Goal: Communication & Community: Answer question/provide support

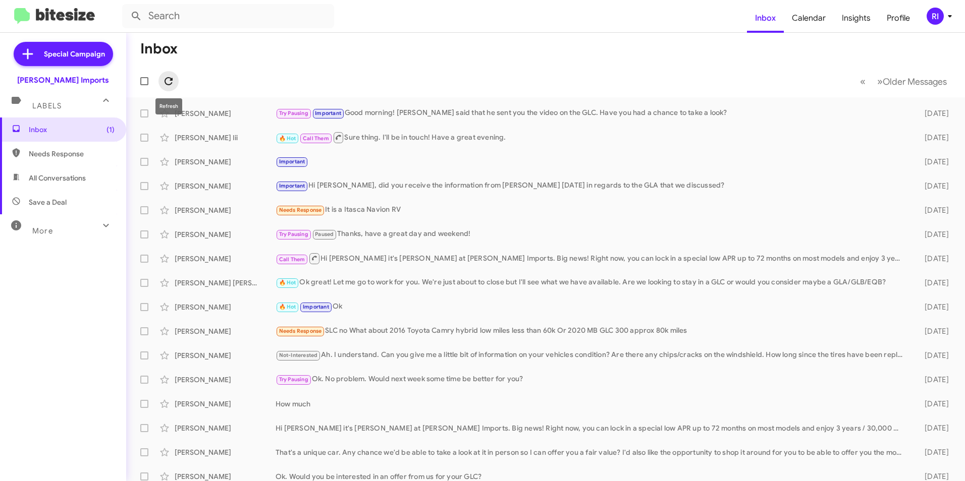
click at [173, 78] on icon at bounding box center [168, 81] width 12 height 12
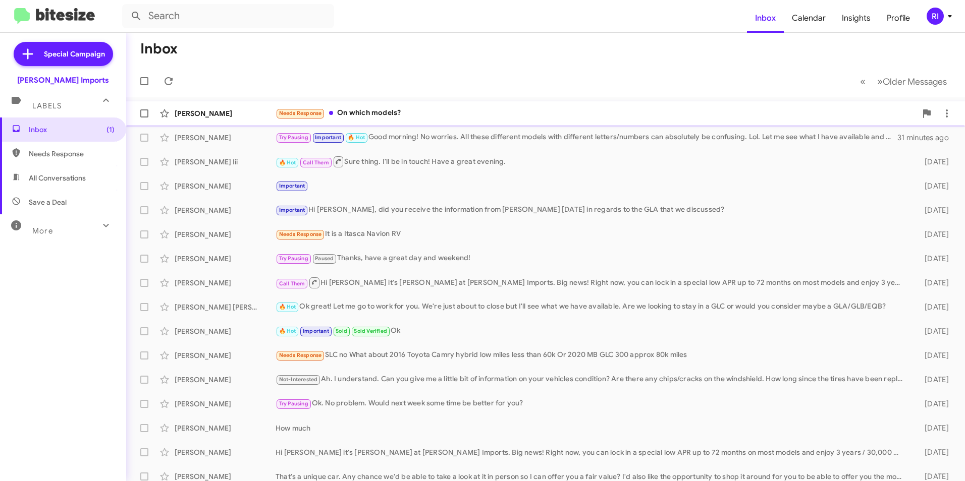
click at [375, 113] on div "Needs Response On which models?" at bounding box center [595, 113] width 641 height 12
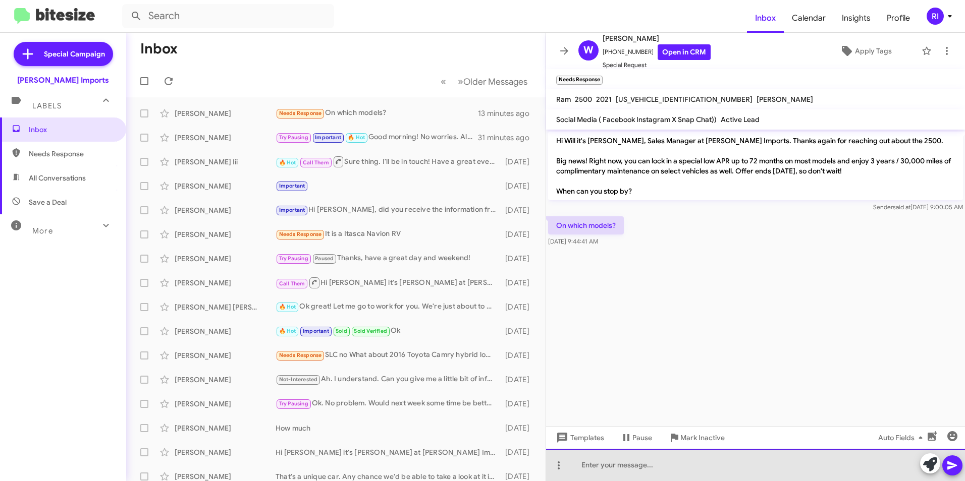
click at [611, 462] on div at bounding box center [755, 465] width 419 height 32
drag, startPoint x: 580, startPoint y: 465, endPoint x: 763, endPoint y: 451, distance: 183.6
click at [763, 451] on div "Any 2025 models have special rates up to 72 months. 1" at bounding box center [755, 465] width 419 height 32
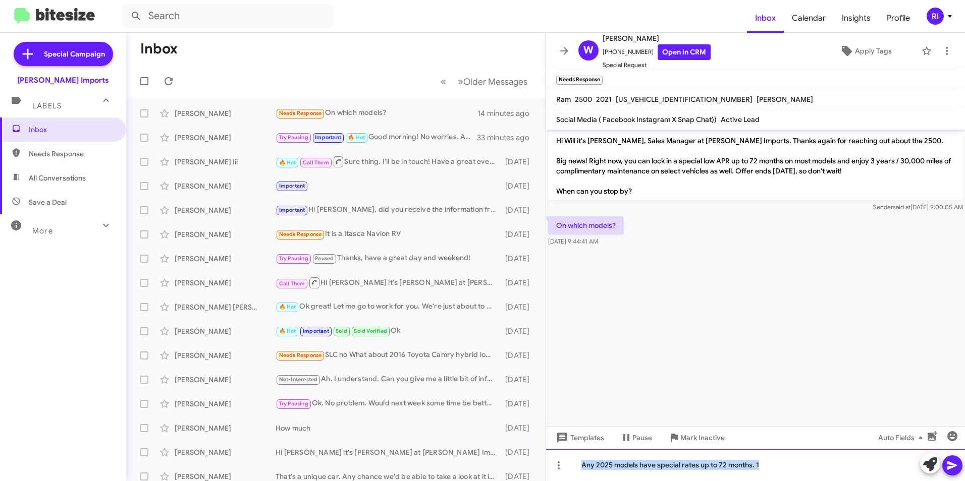
copy div "Any 2025 models have special rates up to 72 months. 1"
click at [770, 468] on div "Any 2025 models have special rates up to 72 months. 1" at bounding box center [755, 465] width 419 height 32
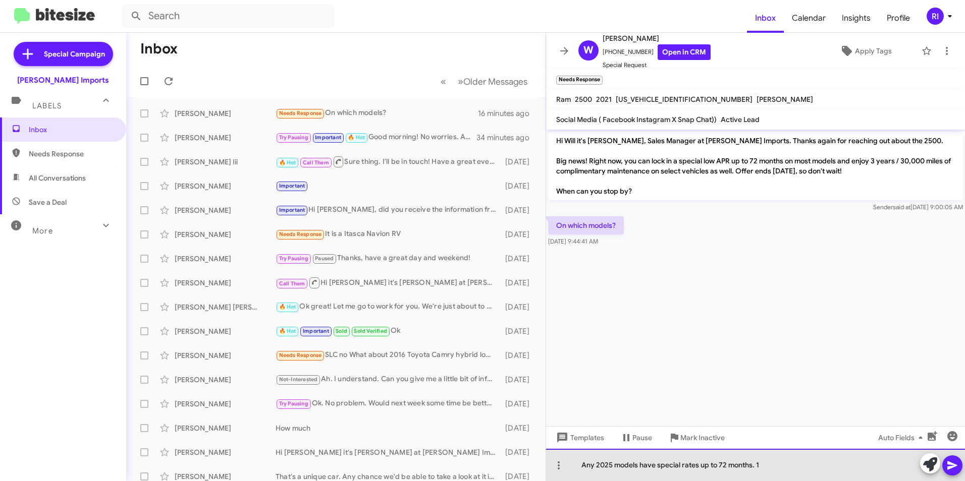
click at [768, 465] on div "Any 2025 models have special rates up to 72 months. 1" at bounding box center [755, 465] width 419 height 32
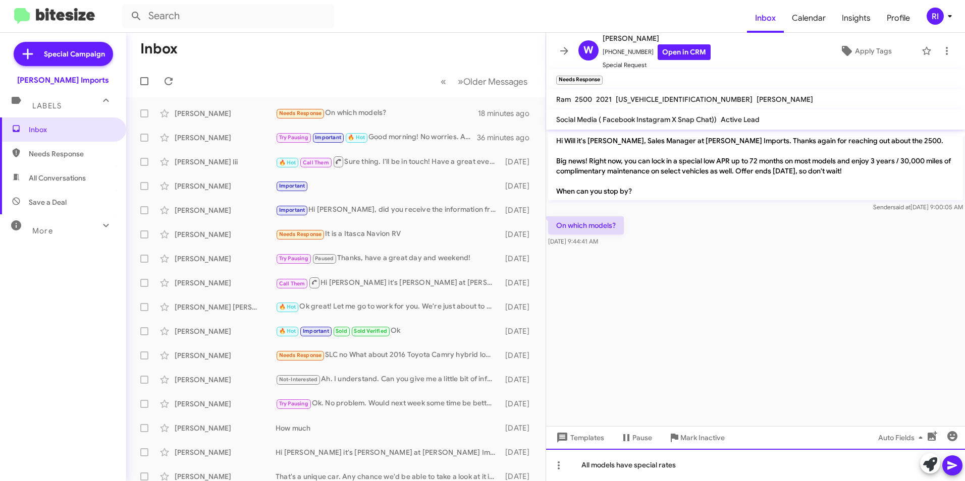
drag, startPoint x: 652, startPoint y: 472, endPoint x: 567, endPoint y: 494, distance: 88.2
click at [567, 481] on html "Inbox Calendar Insights Profile RI Special Campaign [PERSON_NAME] Imports Label…" at bounding box center [482, 240] width 965 height 481
click at [800, 466] on div "All 2025 models have special rates for up to 72 months" at bounding box center [755, 465] width 419 height 32
click at [907, 463] on div "All 2025 models have special rates for up to 72 months with approved credit. Pl…" at bounding box center [755, 465] width 419 height 32
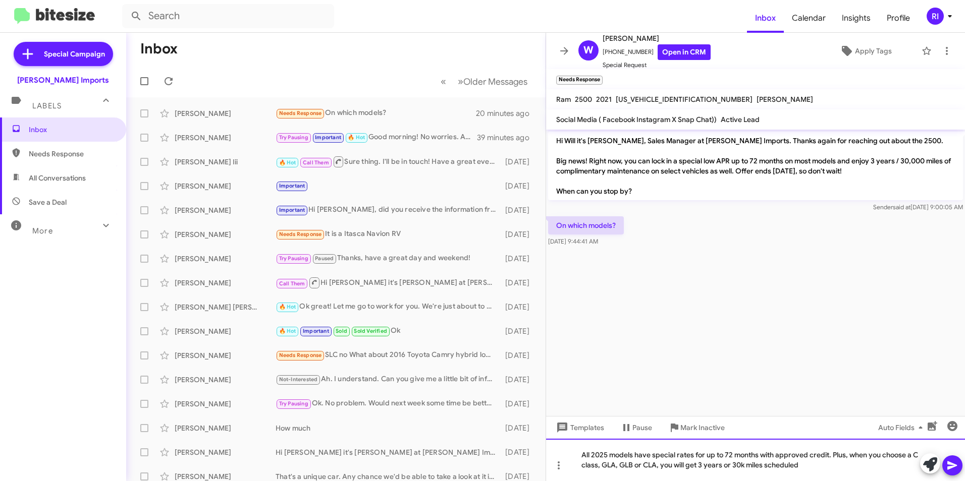
click at [764, 464] on div "All 2025 models have special rates for up to 72 months with approved credit. Pl…" at bounding box center [755, 460] width 419 height 42
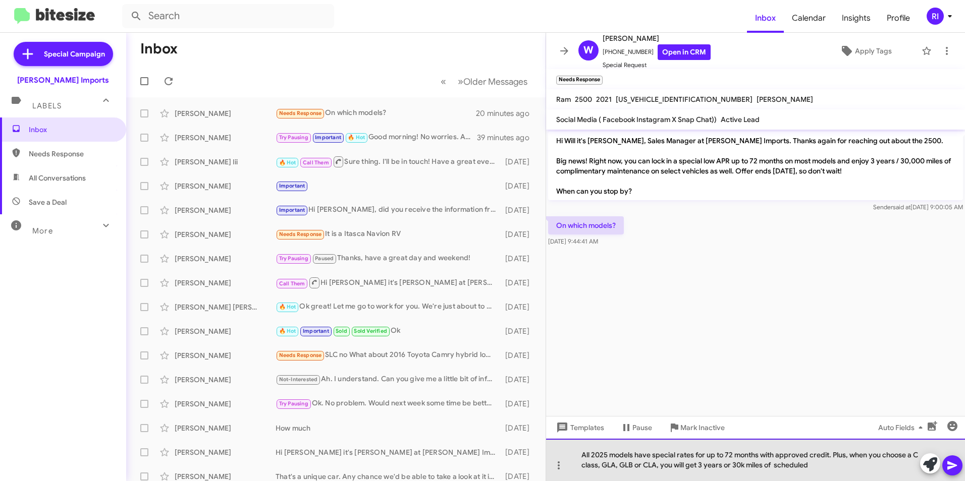
click at [836, 469] on div "All 2025 models have special rates for up to 72 months with approved credit. Pl…" at bounding box center [755, 460] width 419 height 42
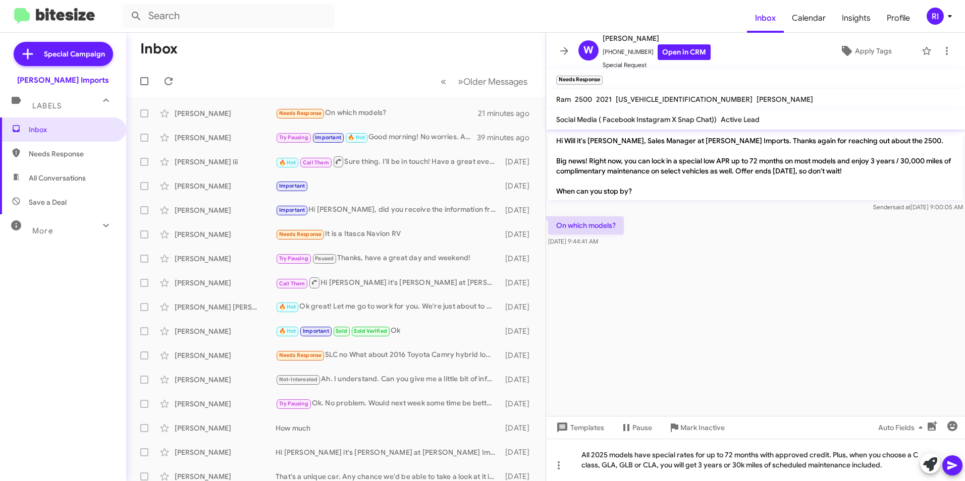
click at [951, 462] on icon at bounding box center [952, 466] width 12 height 12
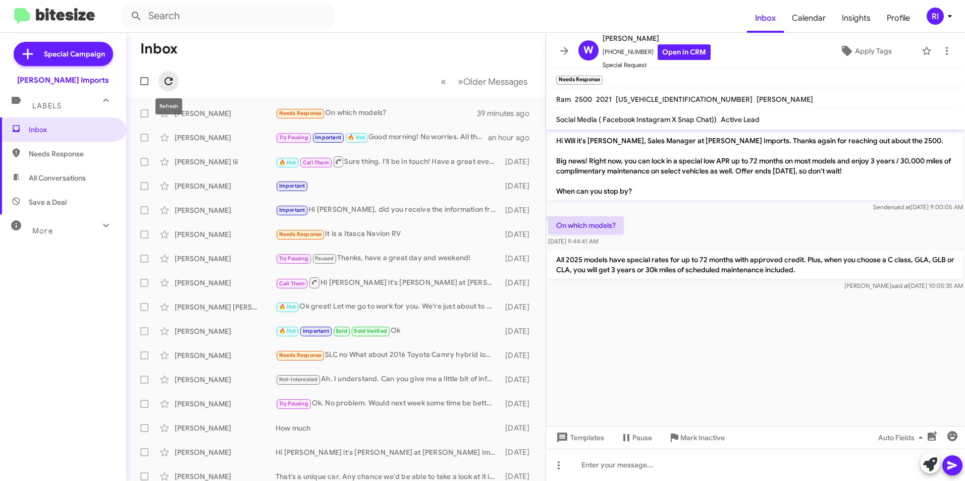
click at [170, 78] on icon at bounding box center [168, 81] width 8 height 8
click at [569, 50] on icon at bounding box center [564, 51] width 12 height 12
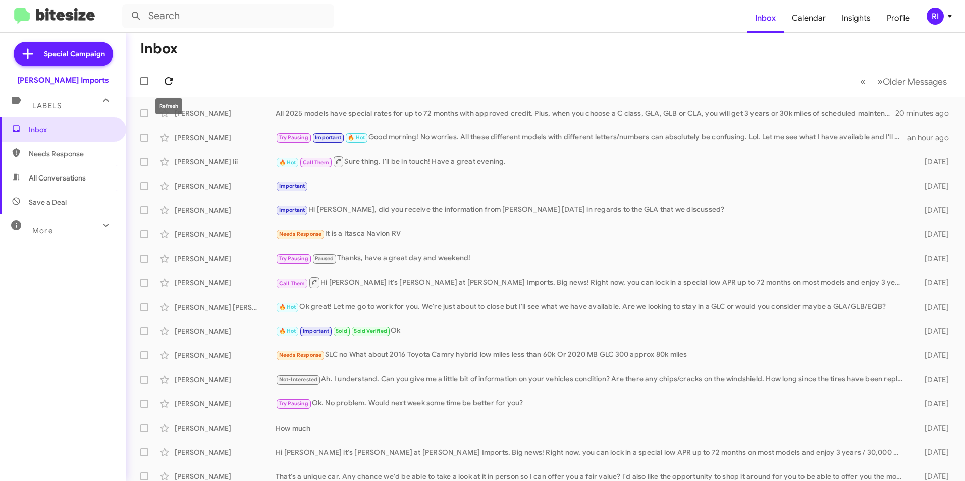
click at [169, 73] on button at bounding box center [168, 81] width 20 height 20
click at [167, 79] on icon at bounding box center [168, 81] width 12 height 12
